Goal: Task Accomplishment & Management: Use online tool/utility

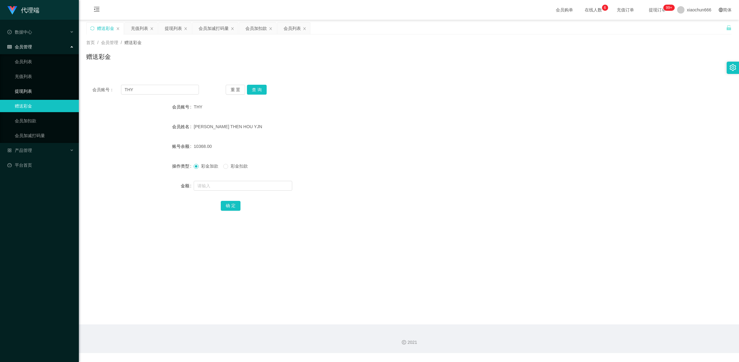
click at [43, 88] on link "提现列表" at bounding box center [44, 91] width 59 height 12
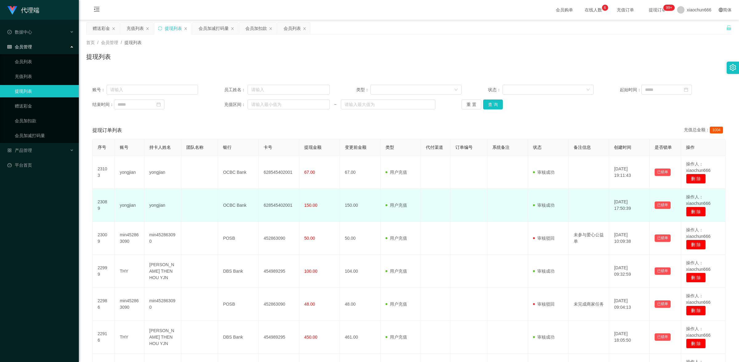
click at [168, 208] on td "yongjian" at bounding box center [162, 205] width 37 height 33
click at [160, 204] on td "yongjian" at bounding box center [162, 205] width 37 height 33
copy td "yongjian"
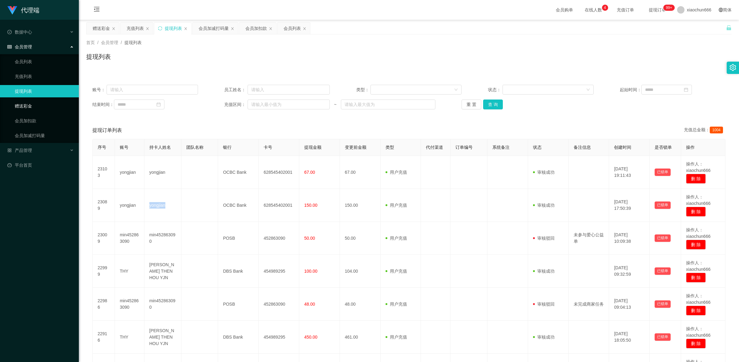
click at [33, 107] on link "赠送彩金" at bounding box center [44, 106] width 59 height 12
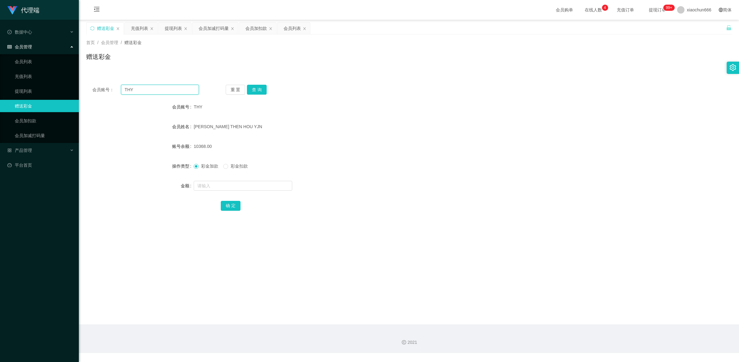
click at [162, 91] on input "THY" at bounding box center [160, 90] width 78 height 10
paste input "yongjian"
type input "yongjian"
click at [250, 86] on button "查 询" at bounding box center [257, 90] width 20 height 10
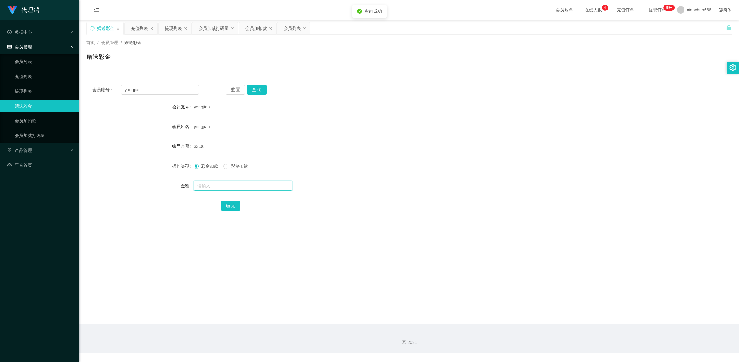
click at [249, 190] on input "text" at bounding box center [243, 186] width 99 height 10
type input "1"
drag, startPoint x: 238, startPoint y: 202, endPoint x: 251, endPoint y: 199, distance: 13.3
click at [238, 202] on button "确 定" at bounding box center [231, 206] width 20 height 10
drag, startPoint x: 259, startPoint y: 88, endPoint x: 267, endPoint y: 91, distance: 7.9
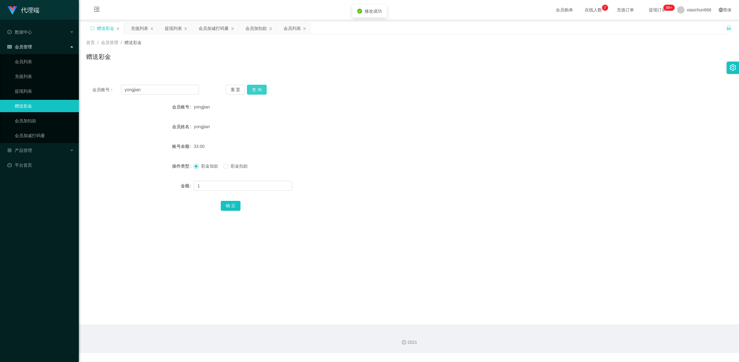
click at [259, 88] on button "查 询" at bounding box center [257, 90] width 20 height 10
click at [49, 87] on link "提现列表" at bounding box center [44, 91] width 59 height 12
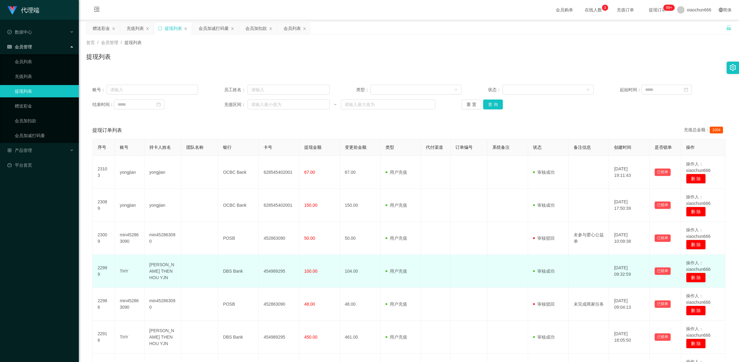
click at [124, 267] on td "THY" at bounding box center [130, 271] width 30 height 33
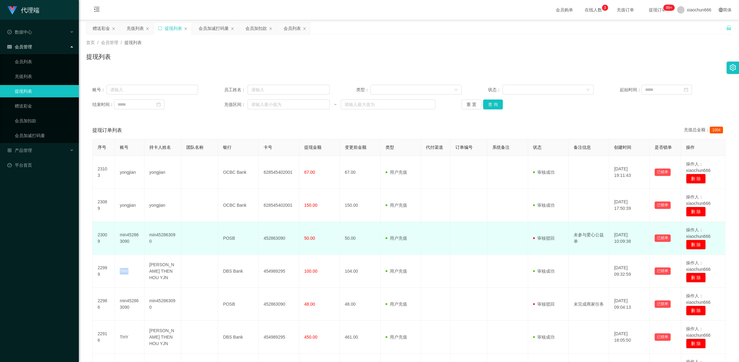
copy td "THY"
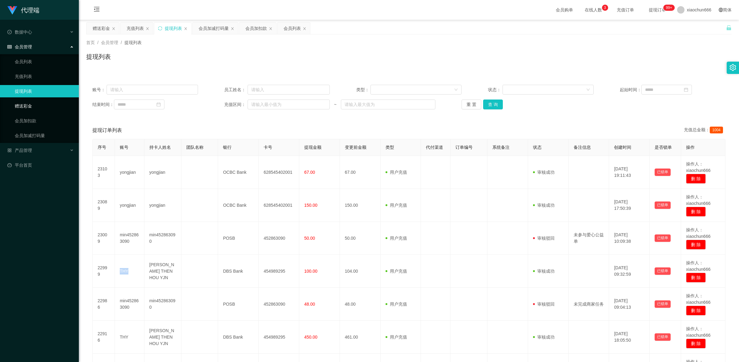
click at [20, 109] on link "赠送彩金" at bounding box center [44, 106] width 59 height 12
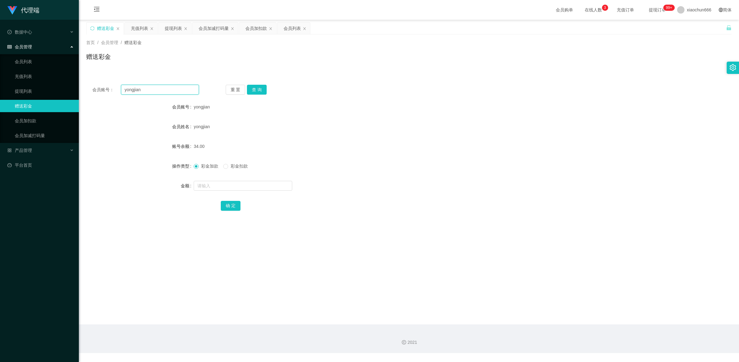
click at [177, 90] on input "yongjian" at bounding box center [160, 90] width 78 height 10
paste input "THY"
type input "THY"
click at [252, 87] on button "查 询" at bounding box center [257, 90] width 20 height 10
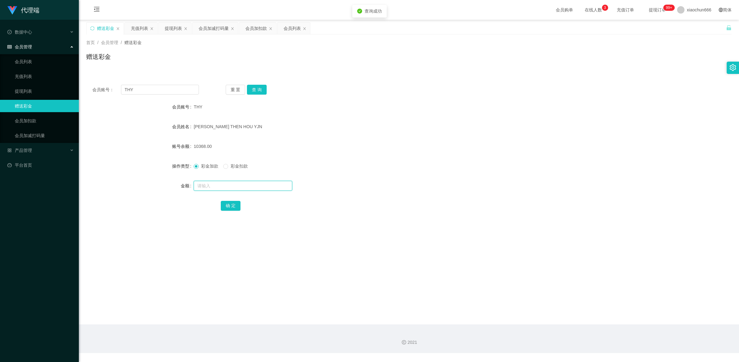
click at [223, 189] on input "text" at bounding box center [243, 186] width 99 height 10
type input "8"
click at [231, 204] on button "确 定" at bounding box center [231, 206] width 20 height 10
